Goal: Transaction & Acquisition: Book appointment/travel/reservation

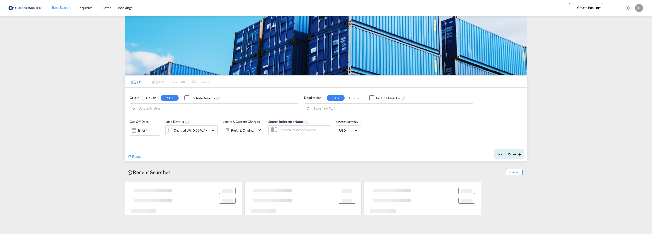
type input "[GEOGRAPHIC_DATA], NOOSL"
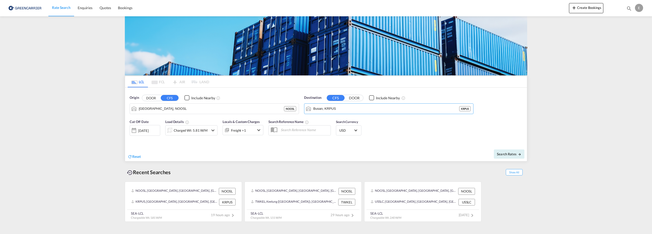
click at [294, 107] on div "Origin DOOR CFS Include Nearby [GEOGRAPHIC_DATA], NOOSL NOOSL Destination CFS D…" at bounding box center [326, 102] width 402 height 29
drag, startPoint x: 343, startPoint y: 106, endPoint x: 308, endPoint y: 109, distance: 35.8
click at [308, 109] on md-input-container "Busan, KRPUS" at bounding box center [388, 109] width 169 height 10
click at [323, 121] on div "Vanc ouver, [GEOGRAPHIC_DATA] [GEOGRAPHIC_DATA] [GEOGRAPHIC_DATA]" at bounding box center [352, 122] width 97 height 15
type input "[GEOGRAPHIC_DATA], [GEOGRAPHIC_DATA], CAVAN"
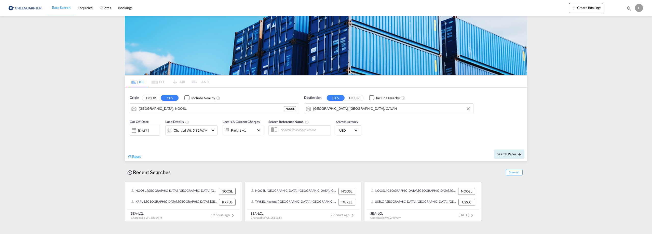
click at [211, 130] on md-icon "icon-chevron-down" at bounding box center [213, 130] width 6 height 6
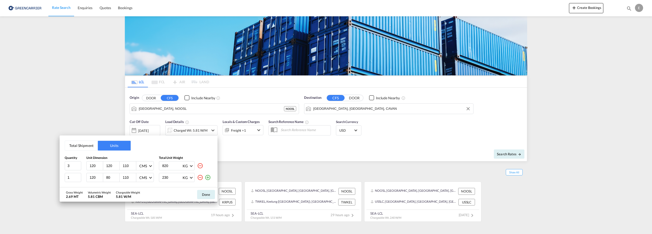
click at [201, 177] on md-icon "icon-minus-circle-outline" at bounding box center [200, 178] width 6 height 6
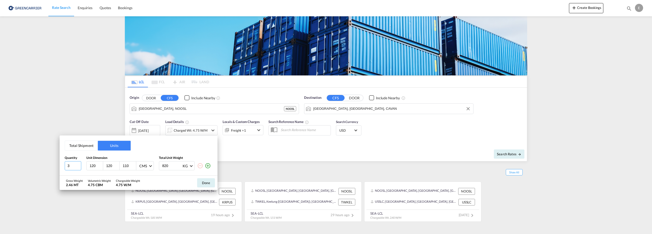
drag, startPoint x: 70, startPoint y: 165, endPoint x: 52, endPoint y: 162, distance: 18.3
click at [52, 162] on div "Total Shipment Units Quantity Unit Dimension Total Unit Weight 3 120 120 110 CM…" at bounding box center [326, 117] width 652 height 234
type input "13"
type input "115"
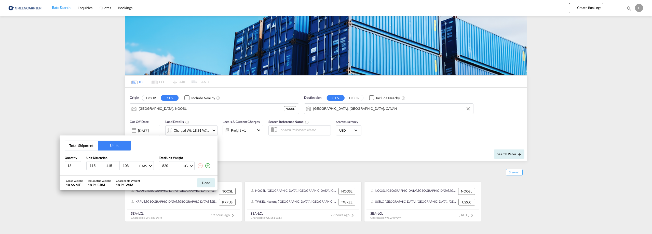
type input "103"
type input "815"
click at [208, 181] on button "Done" at bounding box center [206, 182] width 18 height 9
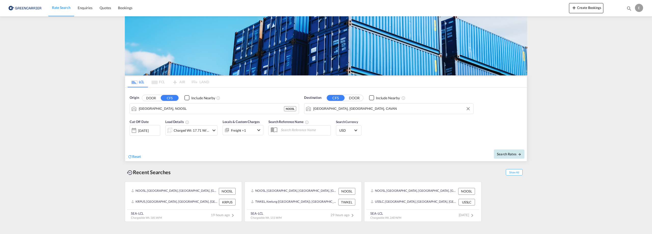
click at [513, 151] on button "Search Rates" at bounding box center [509, 154] width 31 height 9
type input "NOOSL to CAVAN / [DATE]"
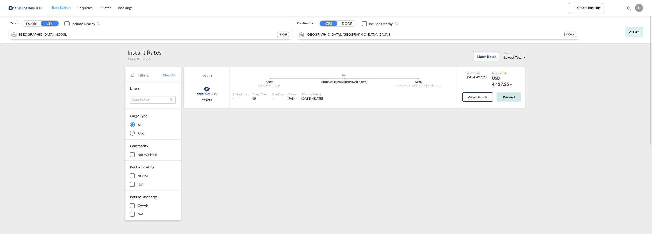
click at [505, 97] on button "Proceed" at bounding box center [509, 96] width 24 height 9
